Goal: Transaction & Acquisition: Purchase product/service

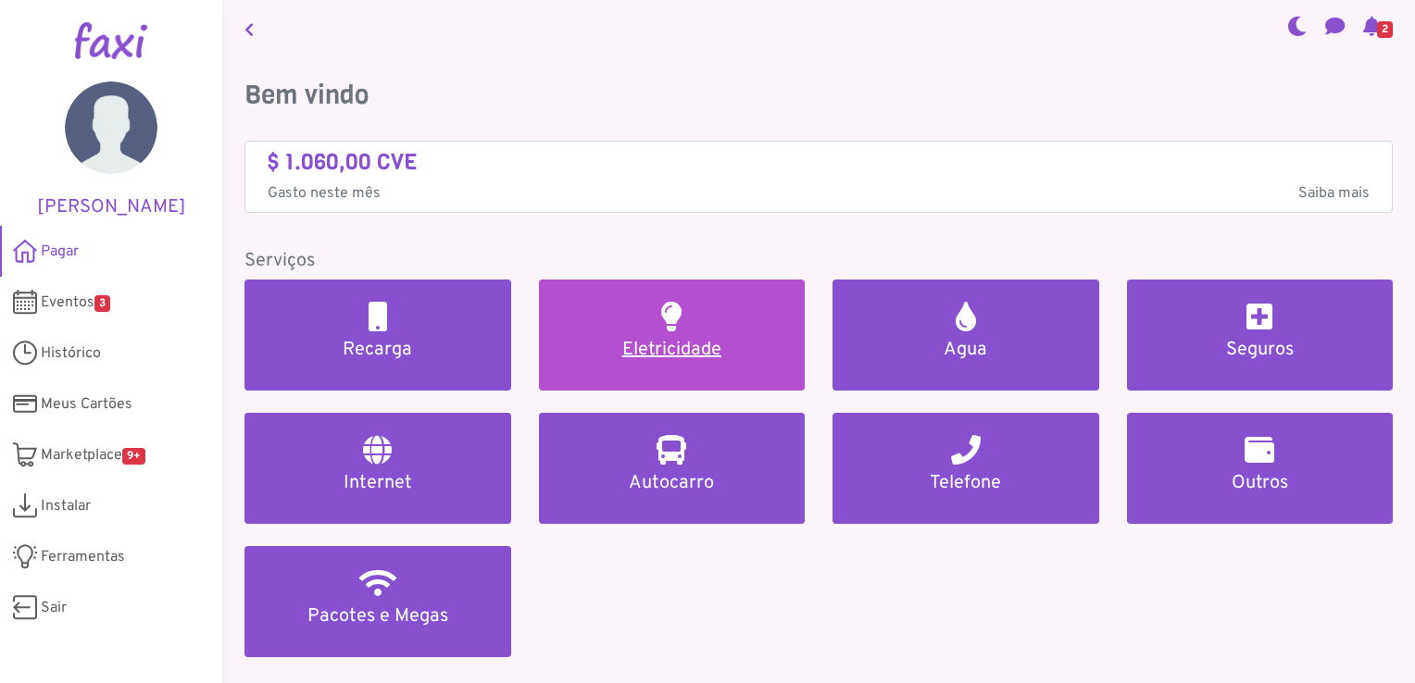
click at [670, 355] on h5 "Eletricidade" at bounding box center [672, 350] width 222 height 22
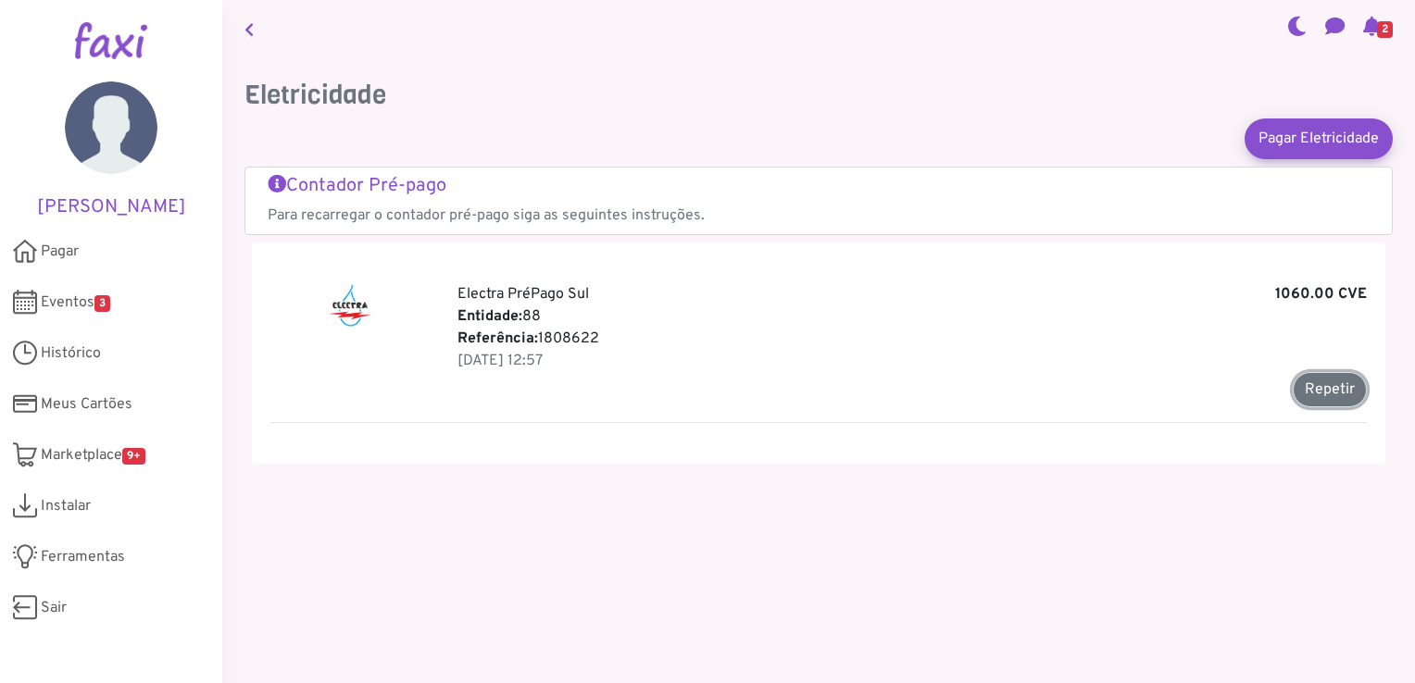
click at [1323, 394] on button "Repetir" at bounding box center [1329, 389] width 74 height 35
type input "*******"
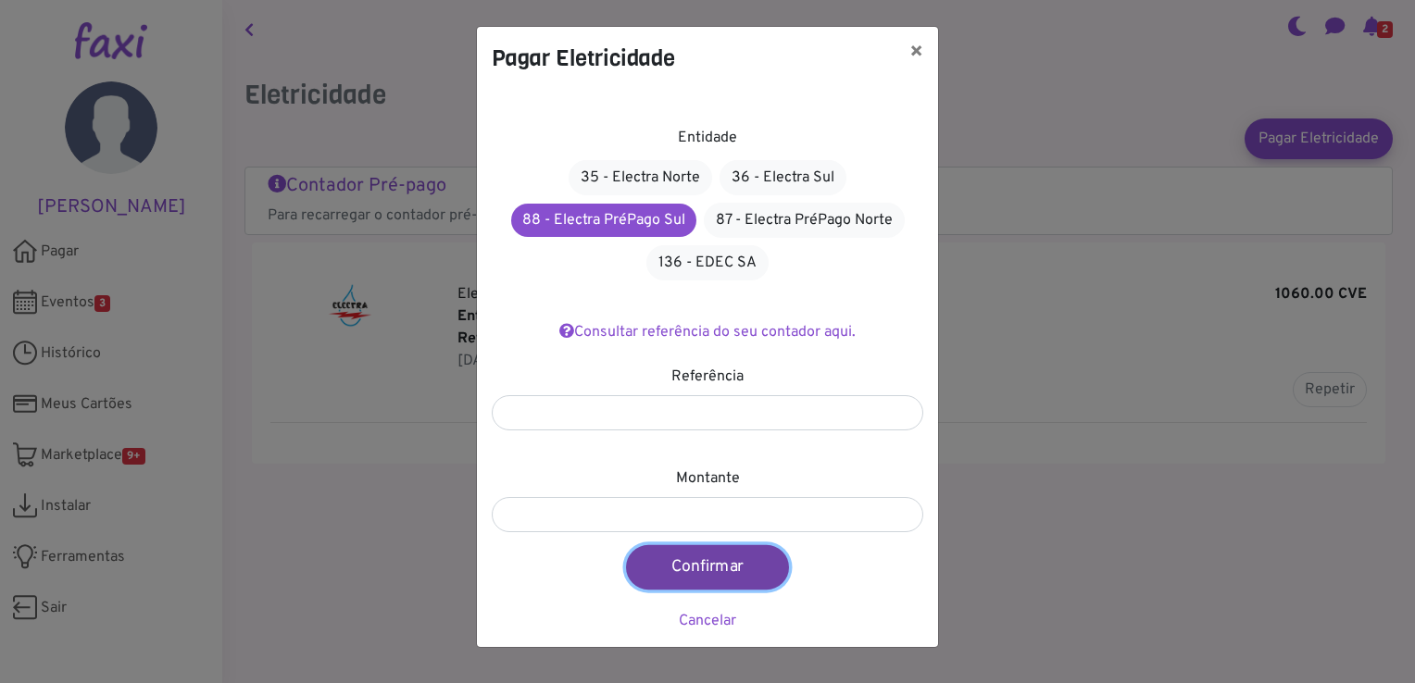
click at [722, 565] on button "Confirmar" at bounding box center [707, 567] width 163 height 44
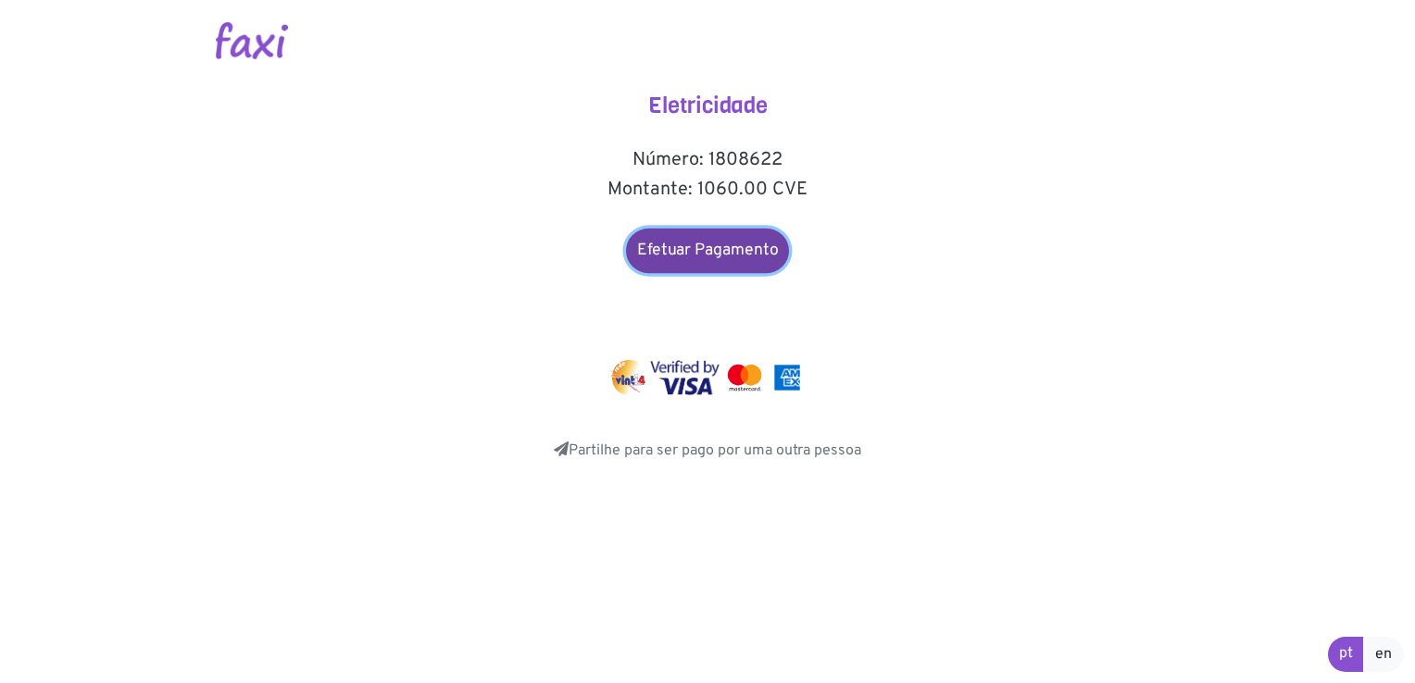
click at [692, 239] on link "Efetuar Pagamento" at bounding box center [707, 251] width 163 height 44
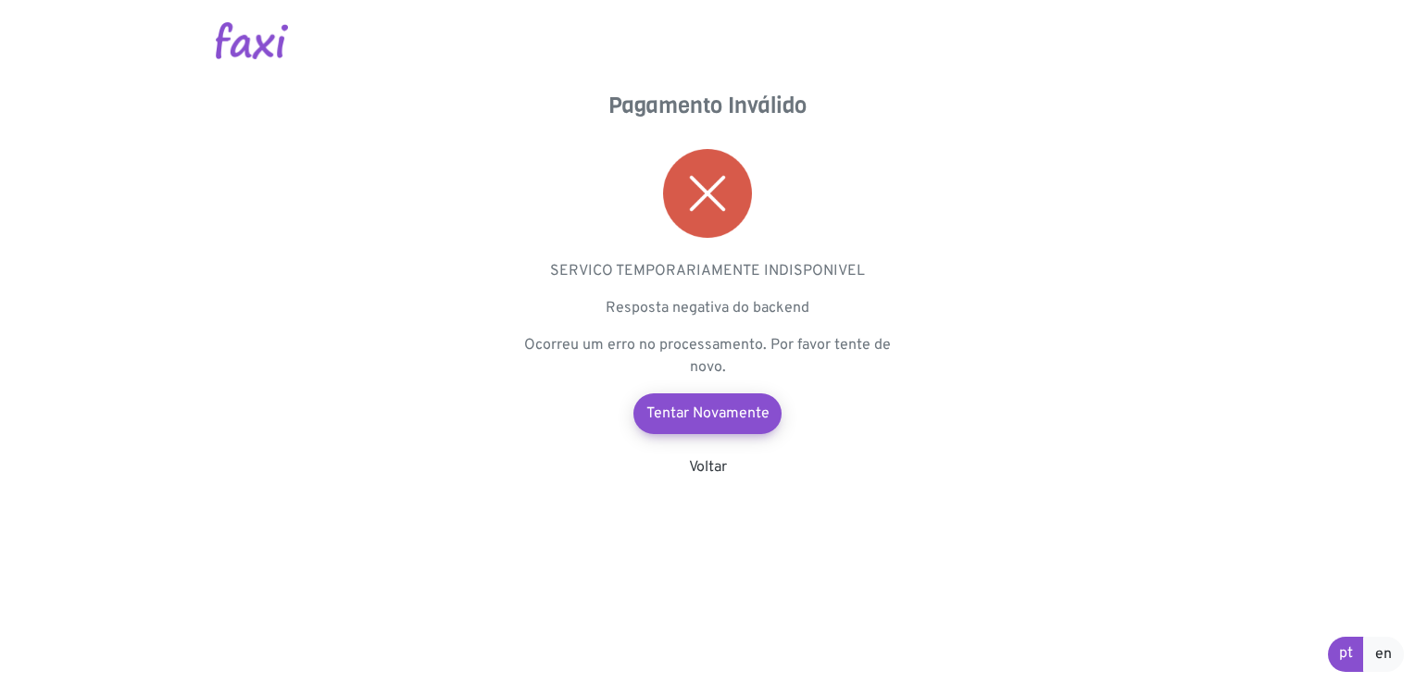
click at [701, 456] on div "Pagamento Inválido SERVICO TEMPORARIAMENTE INDISPONIVEL Resposta negativa do ba…" at bounding box center [707, 286] width 370 height 386
click at [702, 458] on link "Voltar" at bounding box center [708, 467] width 38 height 19
